Goal: Information Seeking & Learning: Learn about a topic

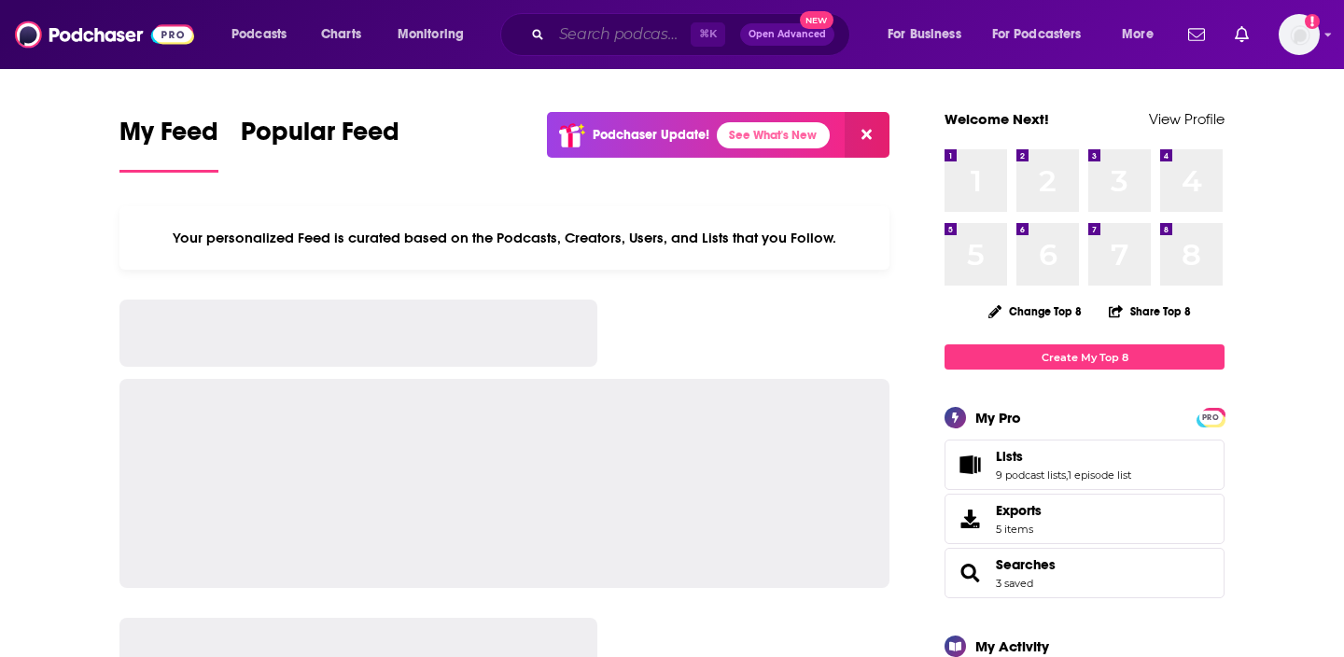
click at [598, 36] on input "Search podcasts, credits, & more..." at bounding box center [620, 35] width 139 height 30
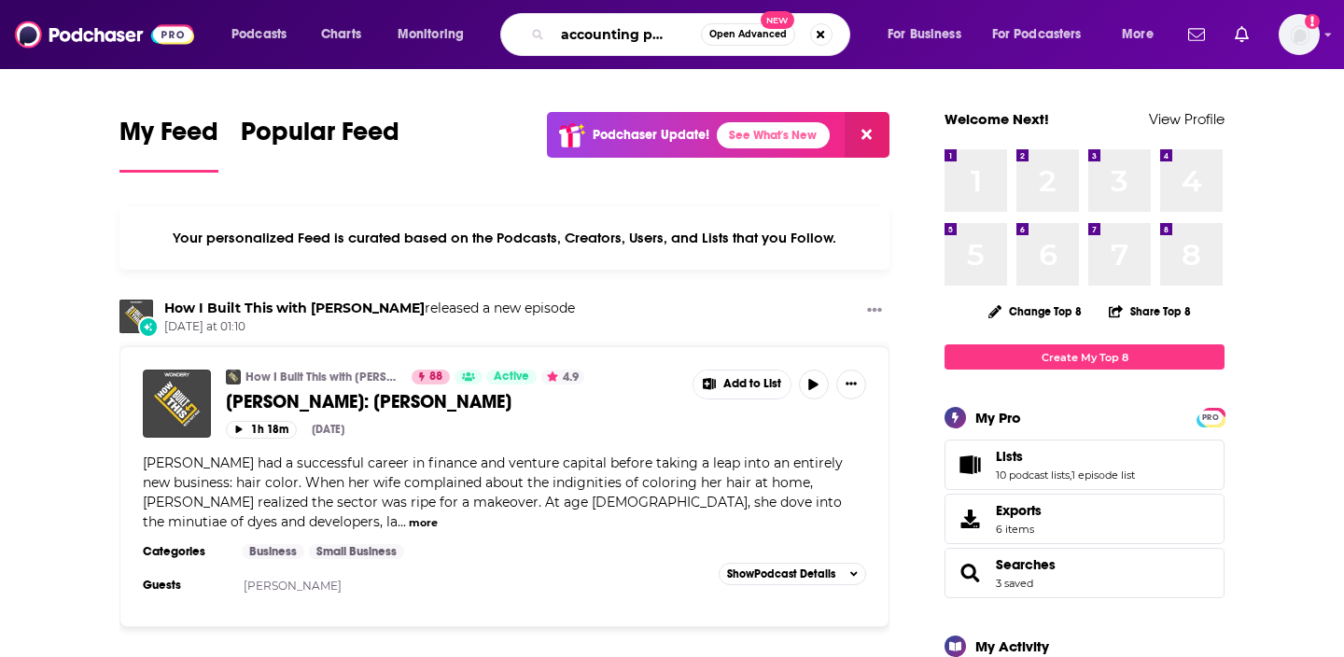
scroll to position [0, 31]
type input "the accounting podcast"
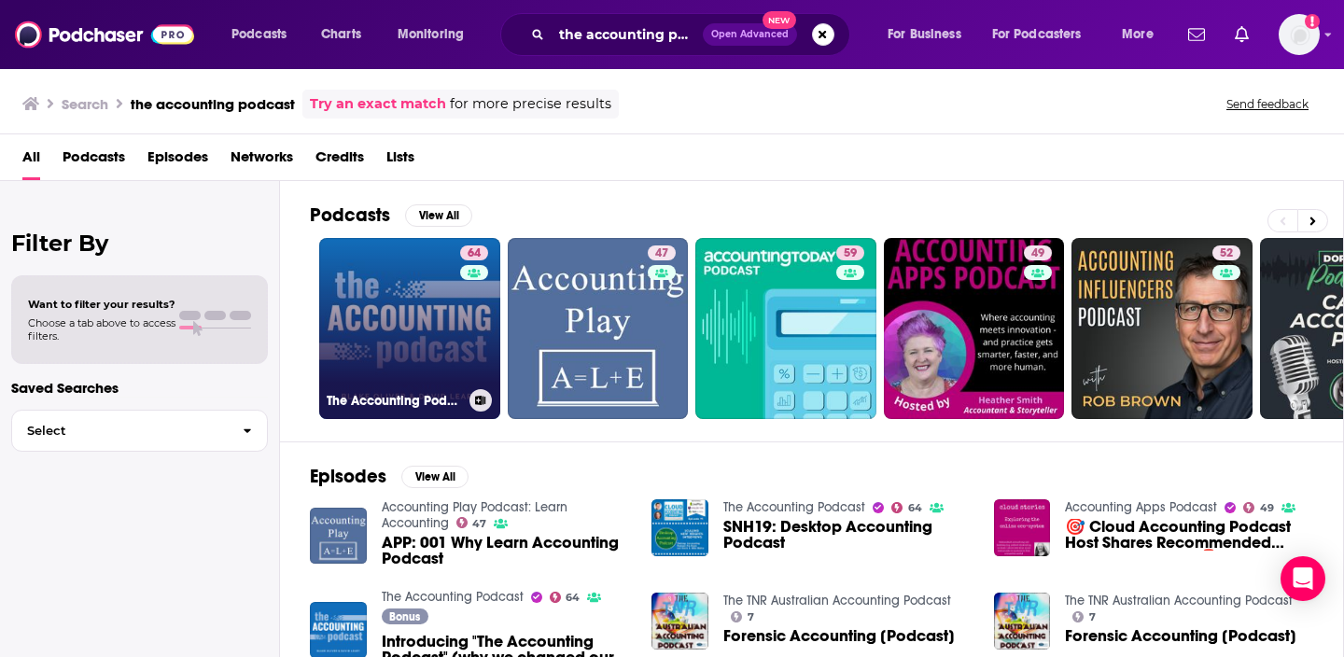
click at [419, 308] on link "64 The Accounting Podcast" at bounding box center [409, 328] width 181 height 181
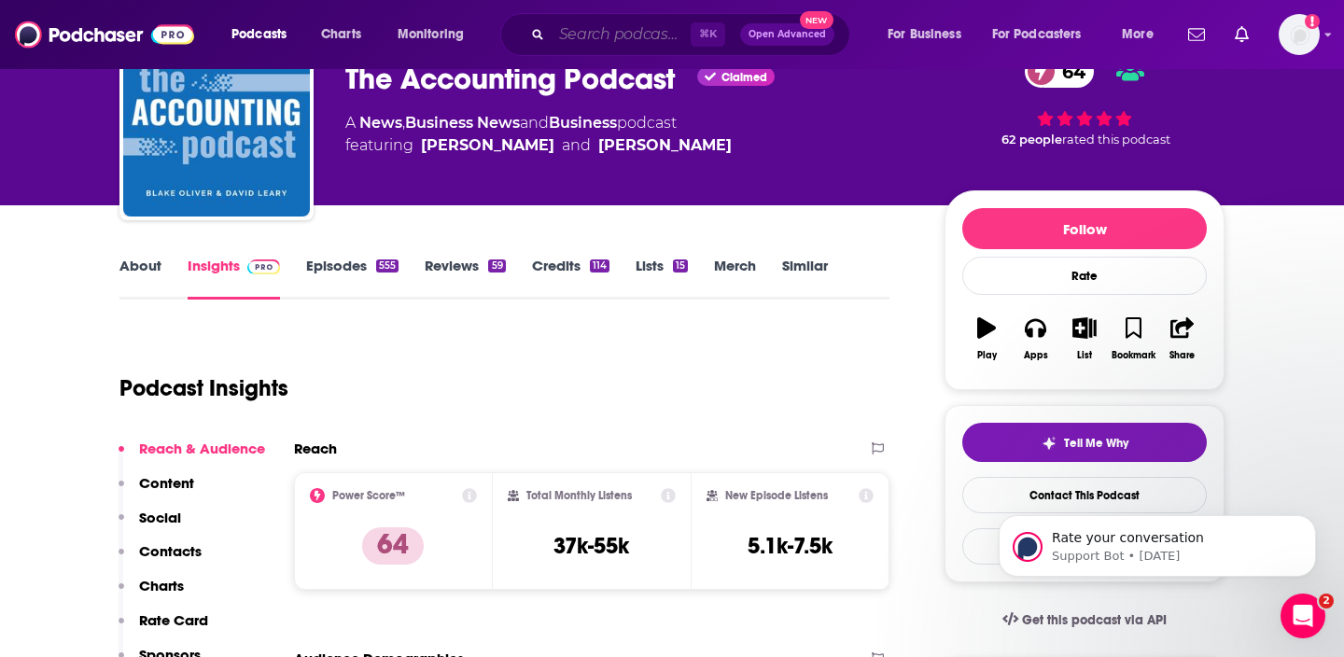
click at [565, 35] on input "Search podcasts, credits, & more..." at bounding box center [620, 35] width 139 height 30
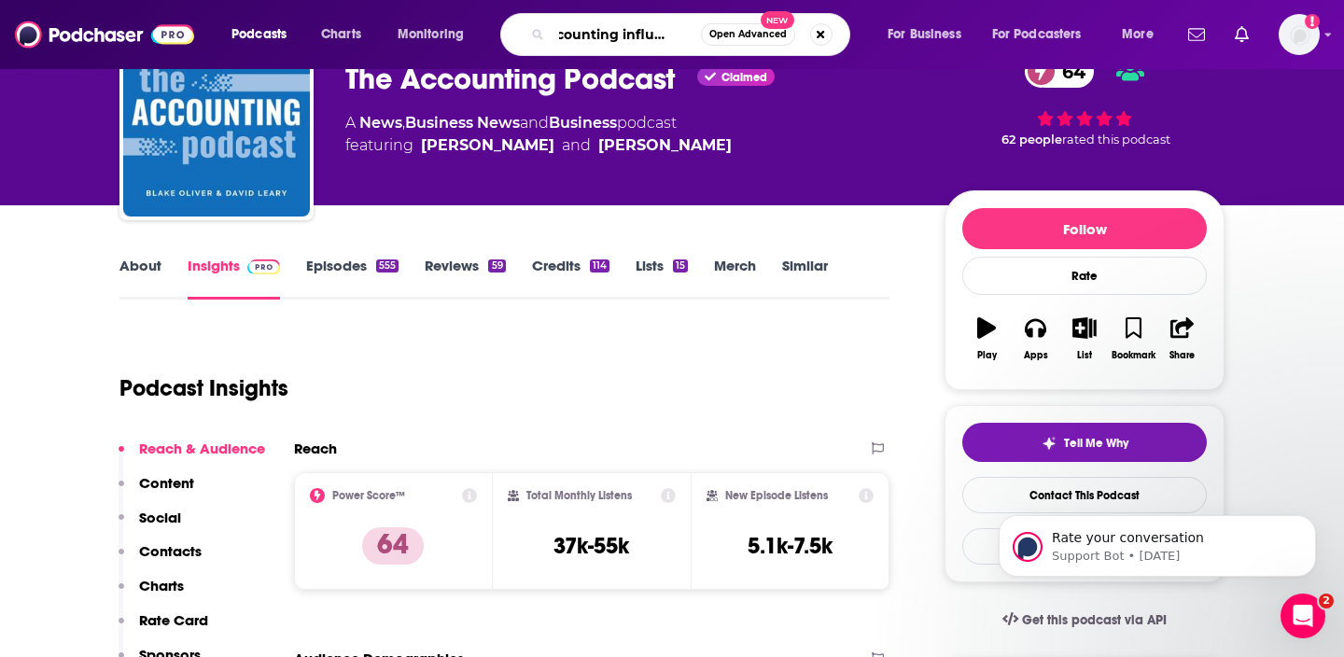
type input "accounting influencers"
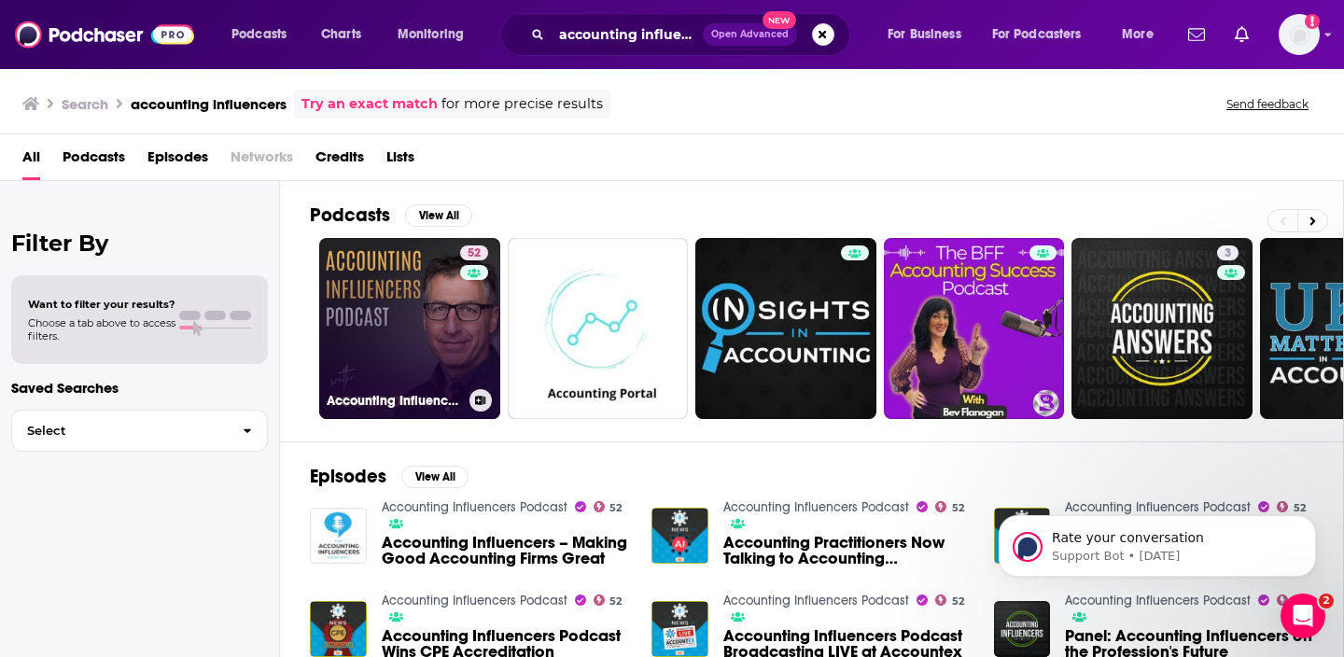
click at [414, 296] on link "52 Accounting Influencers Podcast" at bounding box center [409, 328] width 181 height 181
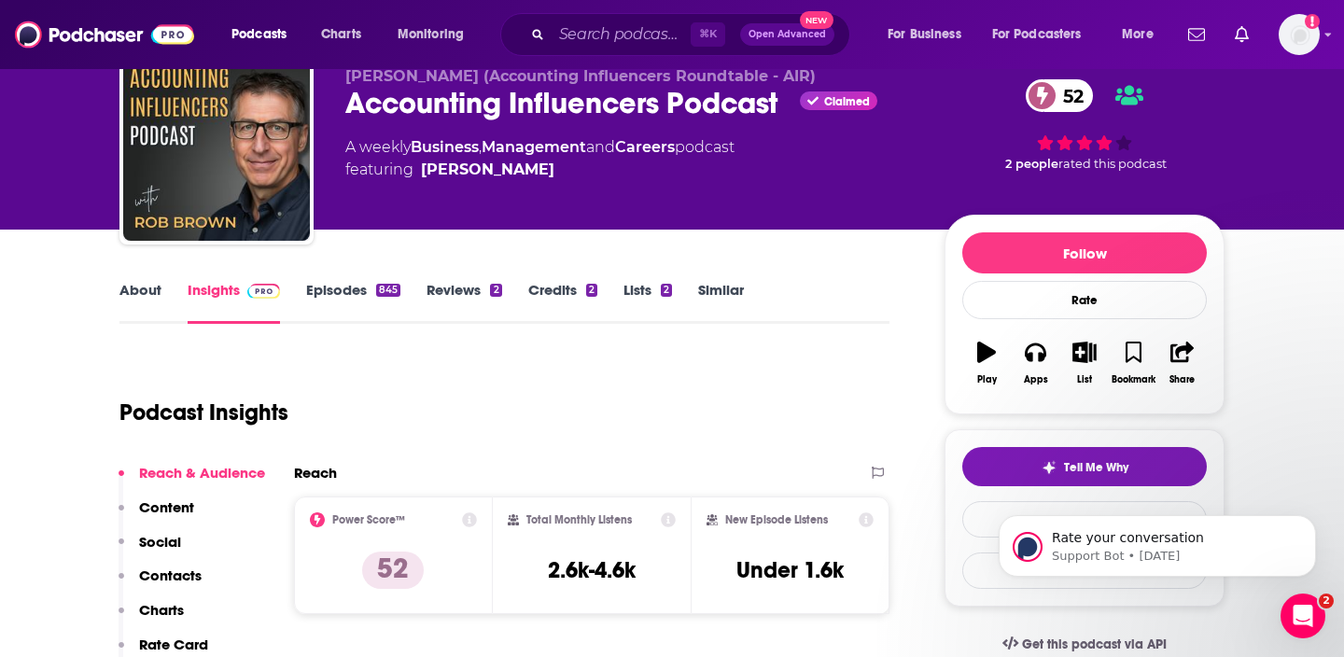
scroll to position [80, 0]
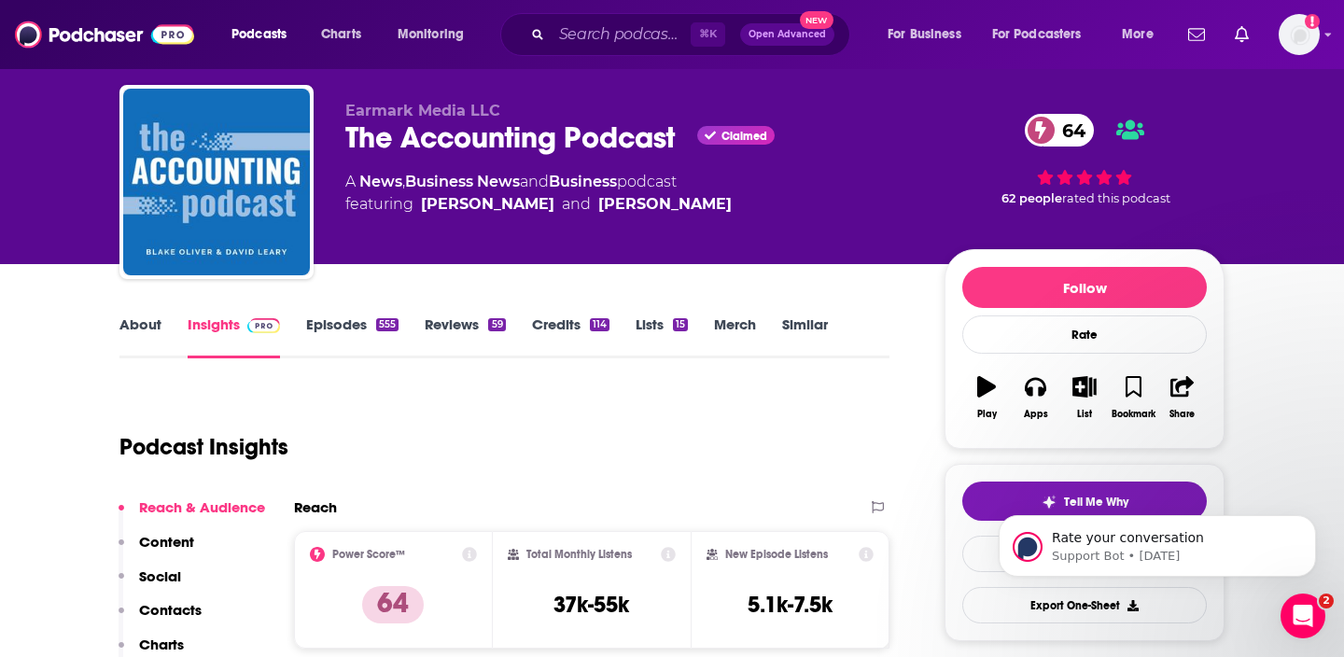
scroll to position [43, 0]
